Goal: Book appointment/travel/reservation

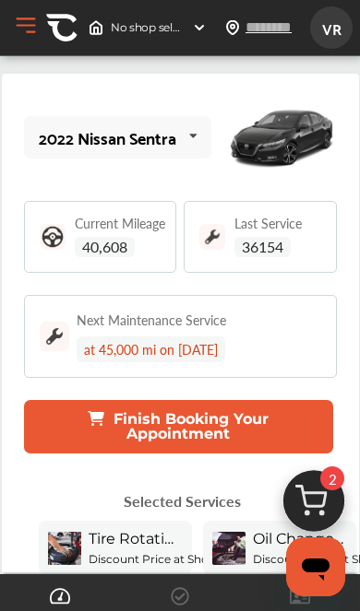
click at [123, 238] on span "40,608" at bounding box center [105, 247] width 60 height 20
click at [104, 241] on span "40,608" at bounding box center [105, 247] width 60 height 20
click at [120, 234] on div "Current Mileage 40,608" at bounding box center [120, 237] width 90 height 41
click at [121, 237] on span "40,608" at bounding box center [105, 247] width 60 height 20
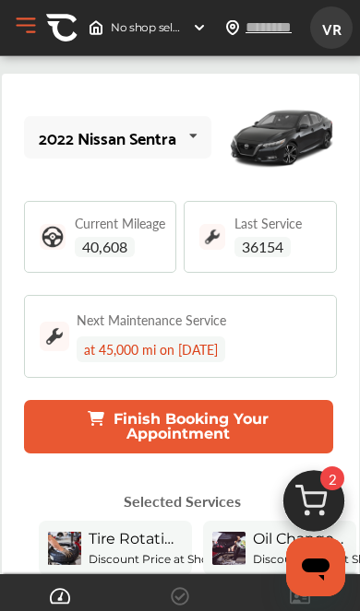
click at [121, 234] on div "Current Mileage 40,608" at bounding box center [120, 237] width 90 height 41
click at [174, 419] on button "Finish Booking Your Appointment" at bounding box center [178, 426] width 309 height 53
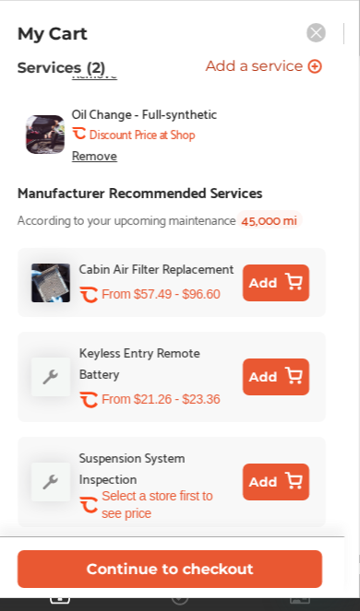
scroll to position [274, 0]
click at [165, 566] on button "Continue to checkout" at bounding box center [170, 570] width 304 height 38
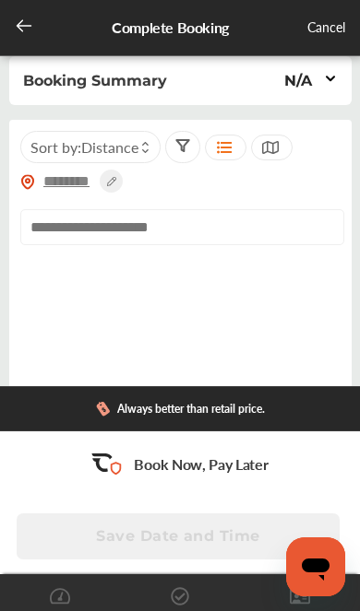
click at [85, 180] on input "text" at bounding box center [67, 181] width 65 height 19
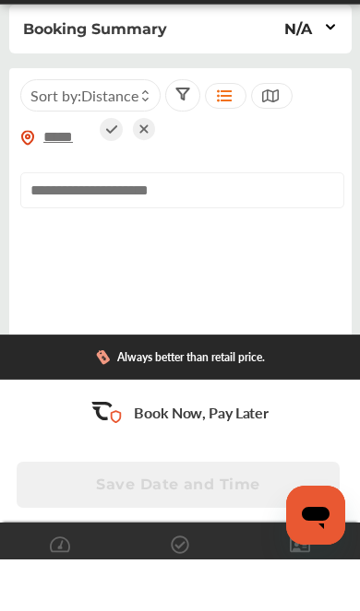
type input "*****"
click at [86, 224] on input "text" at bounding box center [182, 242] width 324 height 36
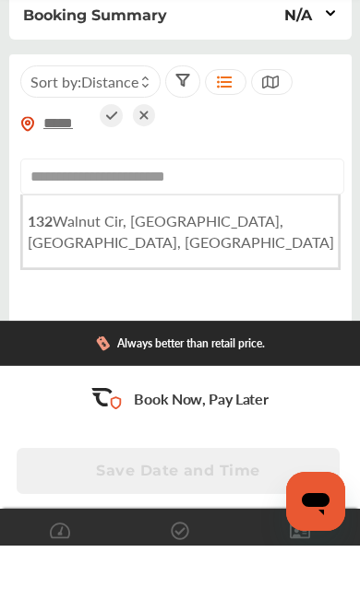
click at [167, 276] on span "[STREET_ADDRESS]" at bounding box center [181, 297] width 306 height 42
type input "**********"
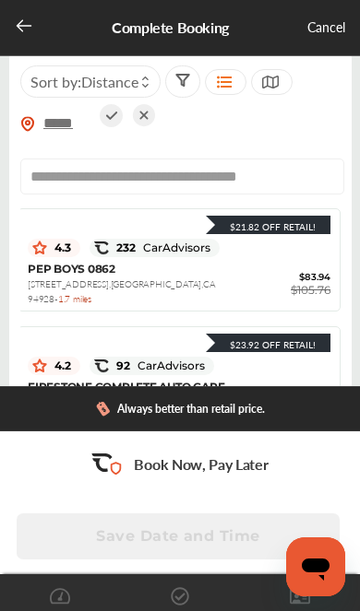
scroll to position [317, 4]
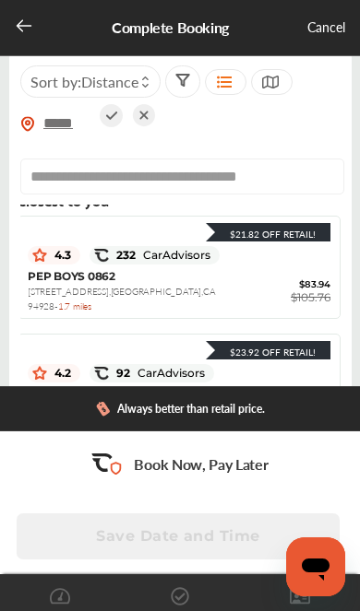
click at [104, 263] on img at bounding box center [101, 255] width 15 height 15
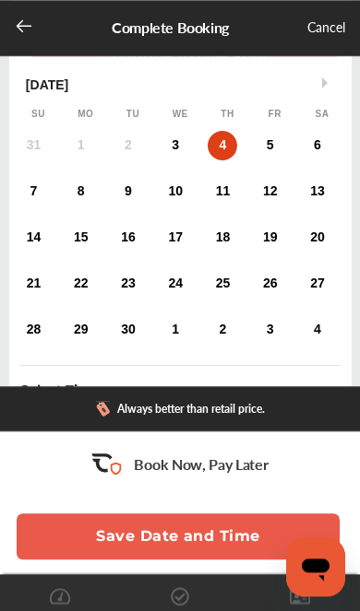
scroll to position [120, 0]
click at [194, 530] on button "Save Date and Time" at bounding box center [178, 537] width 323 height 46
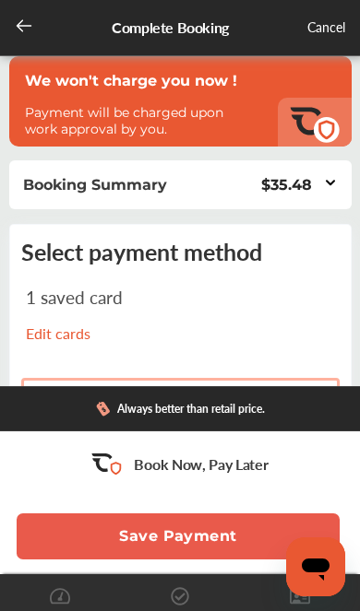
click at [31, 30] on icon at bounding box center [24, 26] width 18 height 18
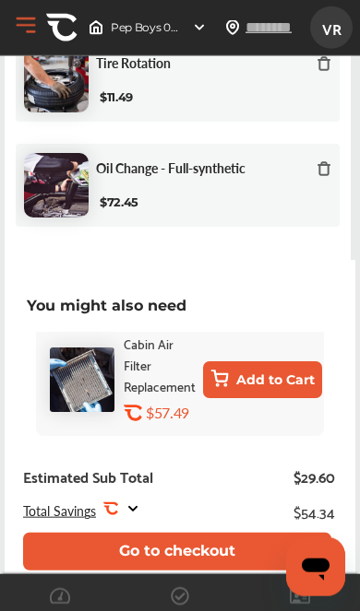
scroll to position [8, 0]
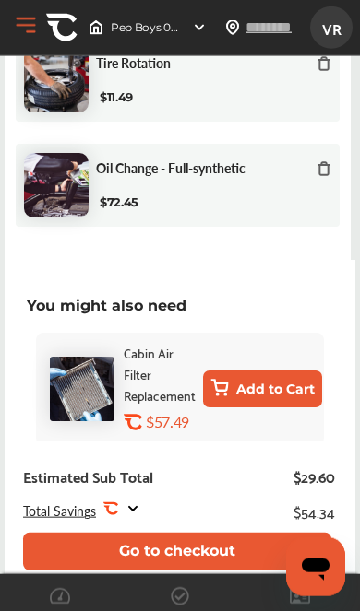
click at [185, 571] on button "Go to checkout" at bounding box center [177, 552] width 308 height 38
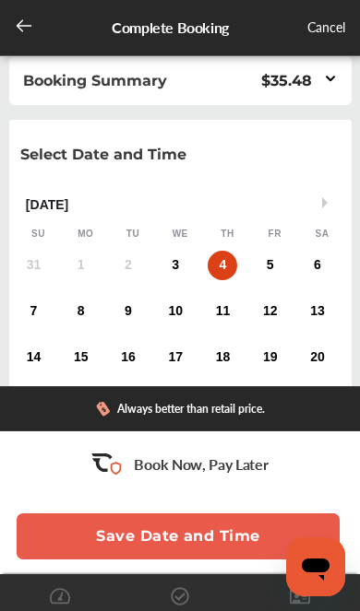
click at [150, 154] on p "Select Date and Time" at bounding box center [103, 155] width 166 height 18
click at [177, 161] on p "Select Date and Time" at bounding box center [103, 155] width 166 height 18
click at [177, 160] on p "Select Date and Time" at bounding box center [103, 155] width 166 height 18
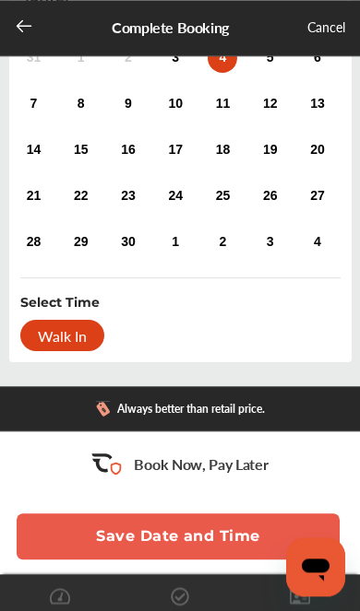
scroll to position [231, 0]
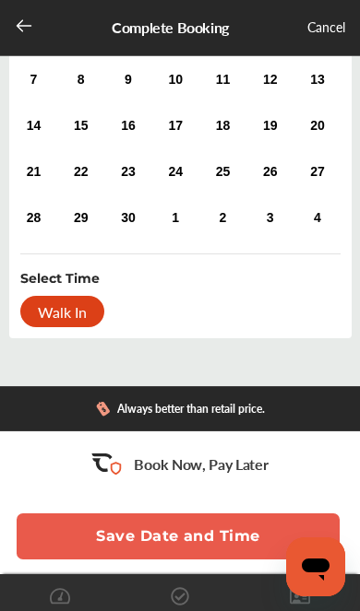
click at [69, 306] on div "Walk In" at bounding box center [62, 311] width 84 height 31
click at [68, 284] on div "Select Time" at bounding box center [59, 278] width 79 height 18
click at [72, 325] on div "Walk In" at bounding box center [62, 311] width 84 height 31
click at [76, 309] on div "Walk In" at bounding box center [62, 311] width 84 height 31
click at [84, 315] on div "Walk In" at bounding box center [62, 311] width 84 height 31
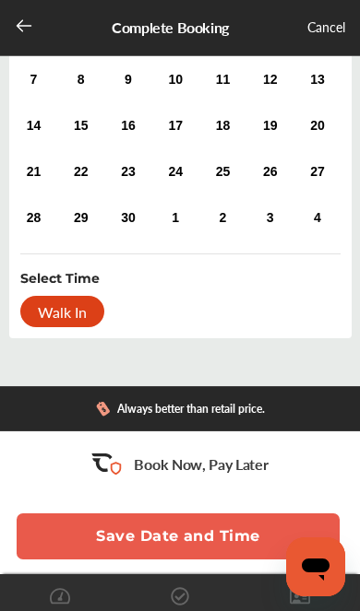
click at [172, 560] on button "Save Date and Time" at bounding box center [178, 537] width 323 height 46
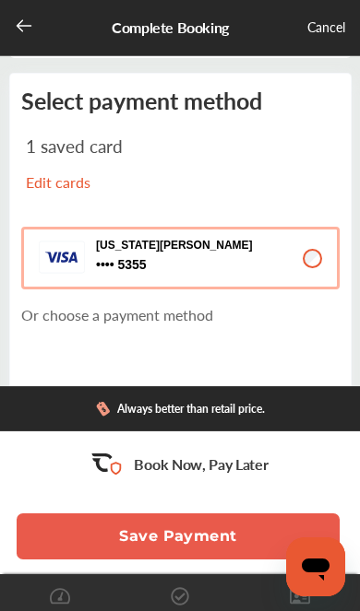
scroll to position [151, 0]
click at [176, 560] on button "Save Payment" at bounding box center [178, 537] width 323 height 46
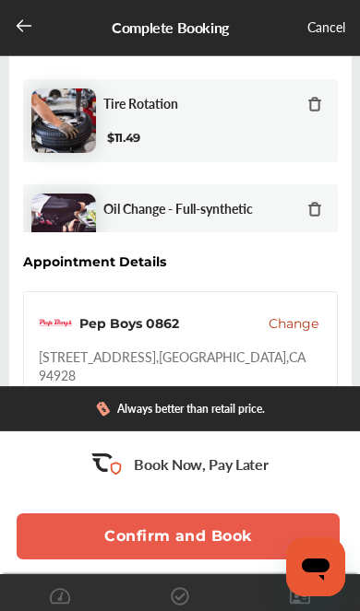
scroll to position [77, 0]
click at [181, 560] on button "Confirm and Book" at bounding box center [178, 537] width 323 height 46
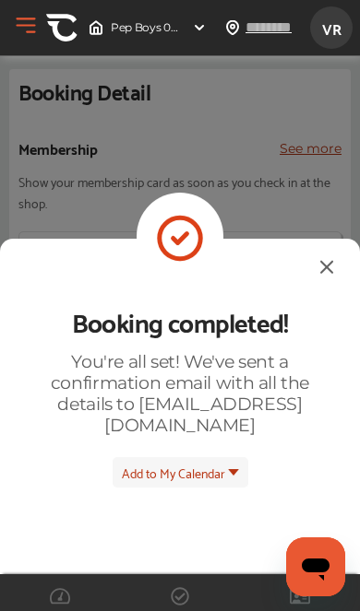
click at [219, 462] on span "Add to My Calendar" at bounding box center [173, 472] width 103 height 21
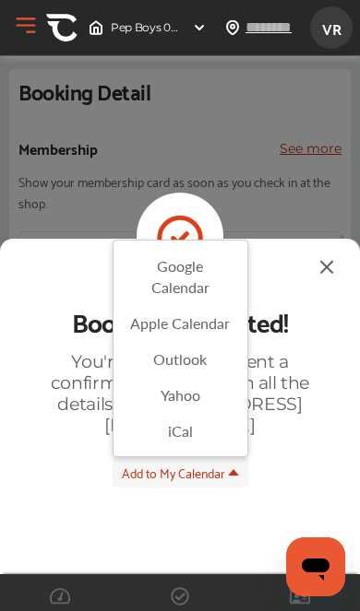
click at [315, 255] on img at bounding box center [326, 266] width 22 height 23
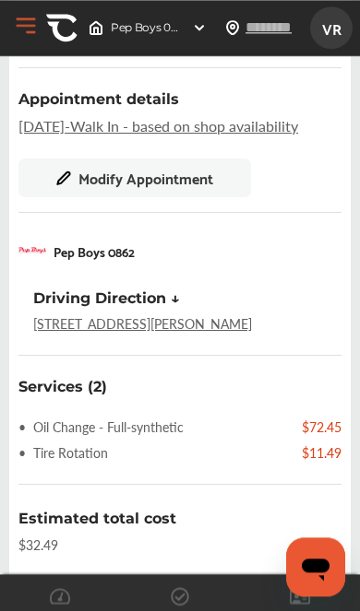
scroll to position [463, 0]
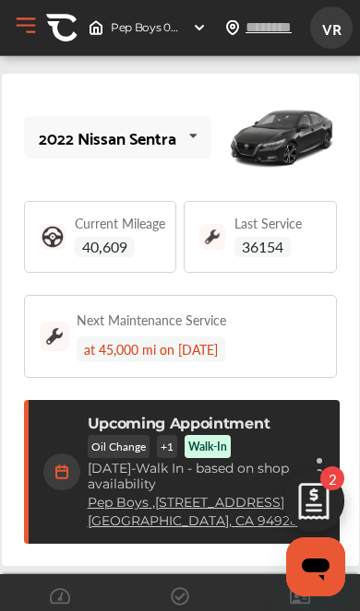
scroll to position [319, 0]
